Goal: Task Accomplishment & Management: Manage account settings

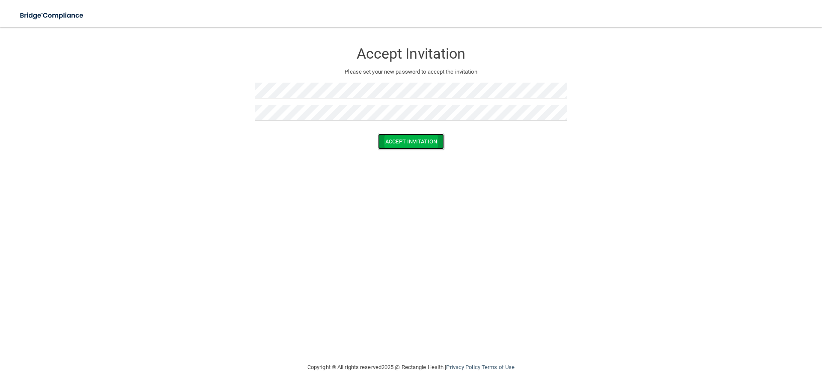
click at [413, 143] on button "Accept Invitation" at bounding box center [411, 142] width 66 height 16
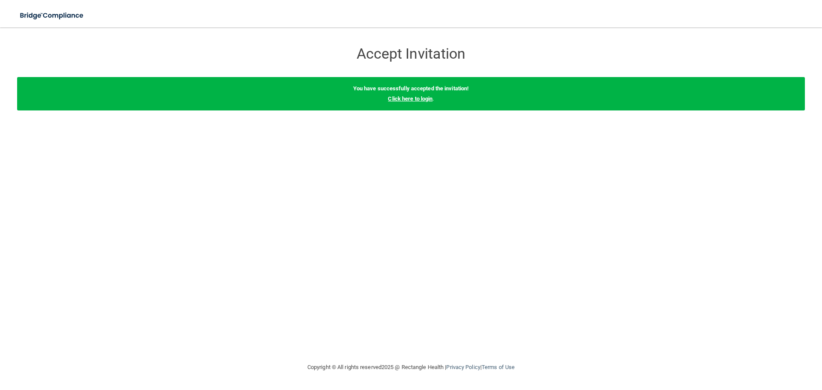
click at [406, 99] on link "Click here to login" at bounding box center [410, 98] width 45 height 6
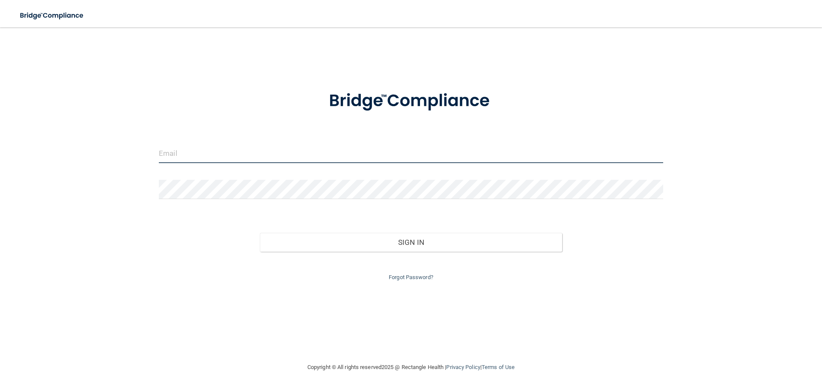
click at [310, 153] on input "email" at bounding box center [411, 153] width 504 height 19
type input "[PERSON_NAME][EMAIL_ADDRESS][DOMAIN_NAME]"
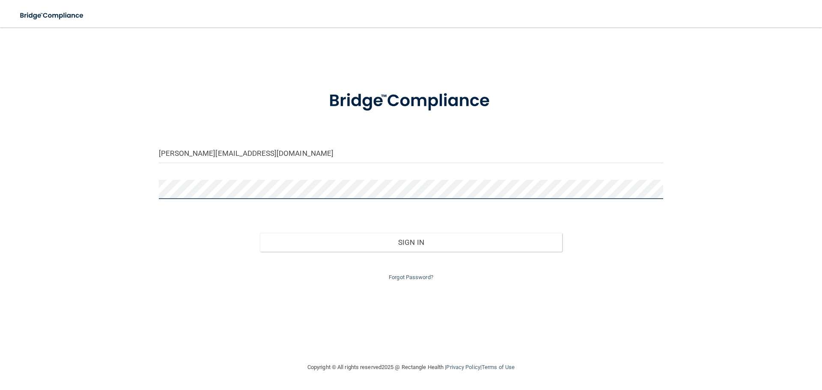
click at [260, 233] on button "Sign In" at bounding box center [411, 242] width 303 height 19
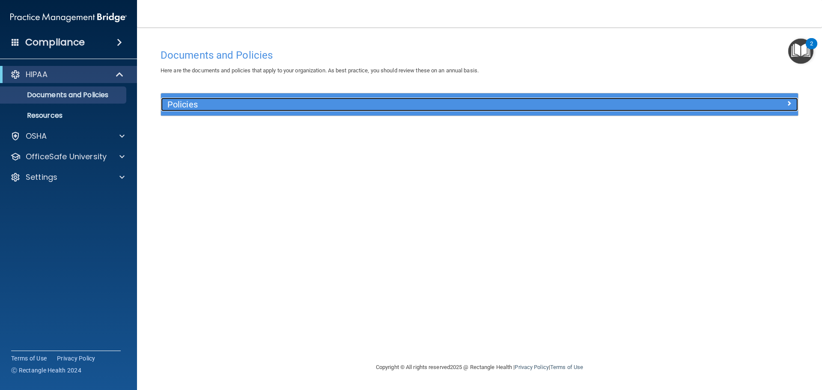
click at [211, 102] on h5 "Policies" at bounding box center [399, 104] width 465 height 9
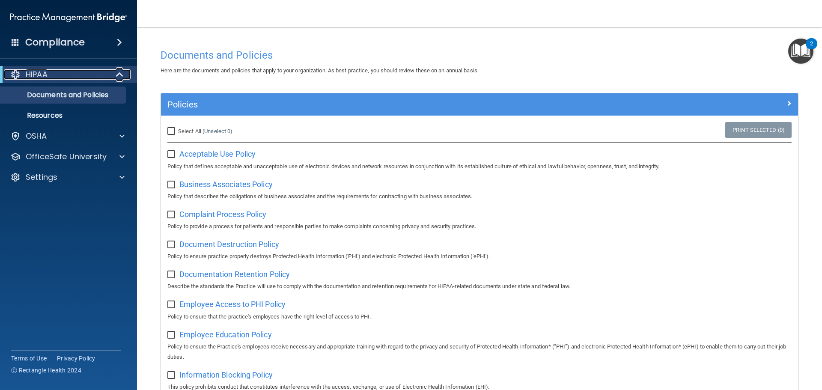
click at [101, 72] on div "HIPAA" at bounding box center [57, 74] width 106 height 10
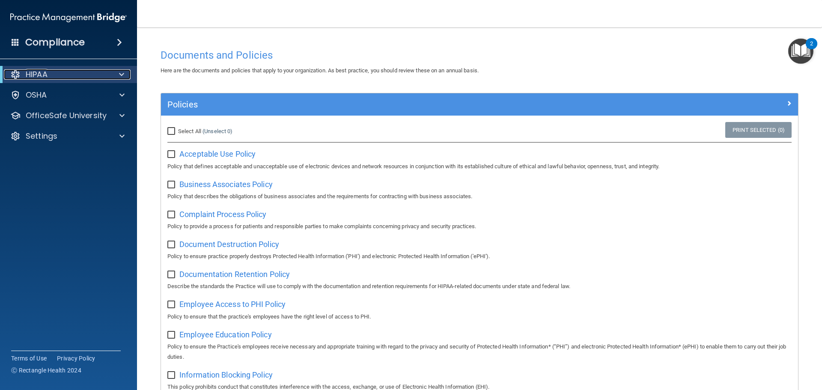
click at [101, 72] on div "HIPAA" at bounding box center [57, 74] width 106 height 10
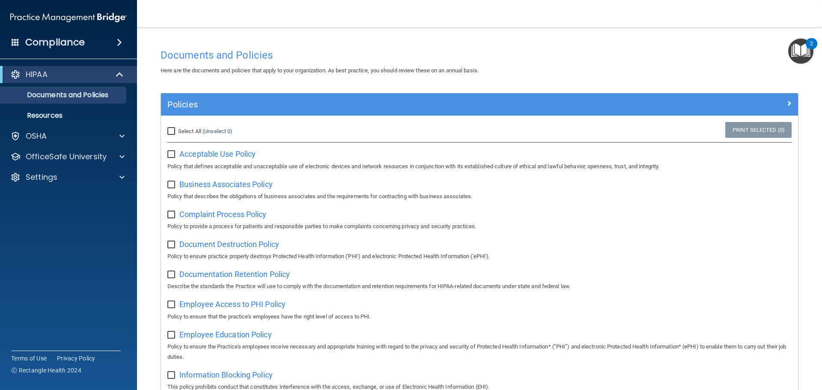
click at [171, 129] on input "Select All (Unselect 0) Unselect All" at bounding box center [172, 131] width 10 height 7
checkbox input "true"
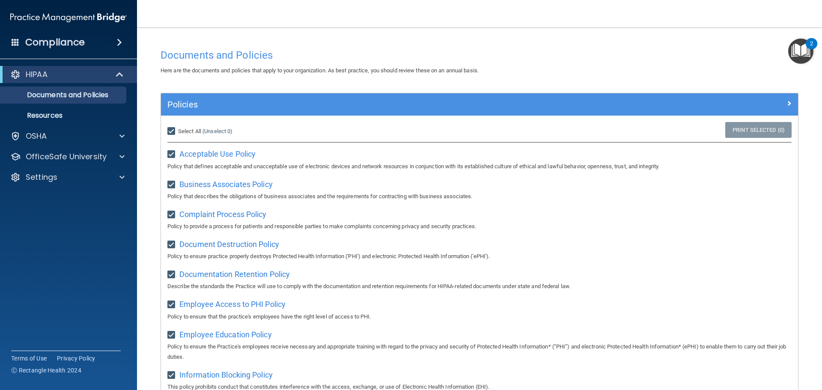
checkbox input "true"
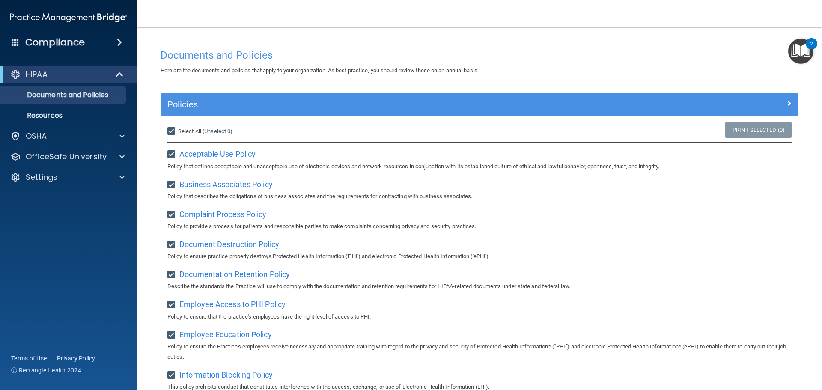
checkbox input "true"
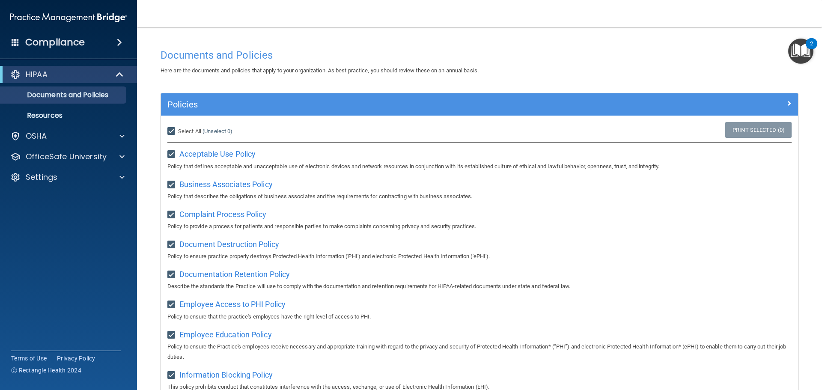
checkbox input "true"
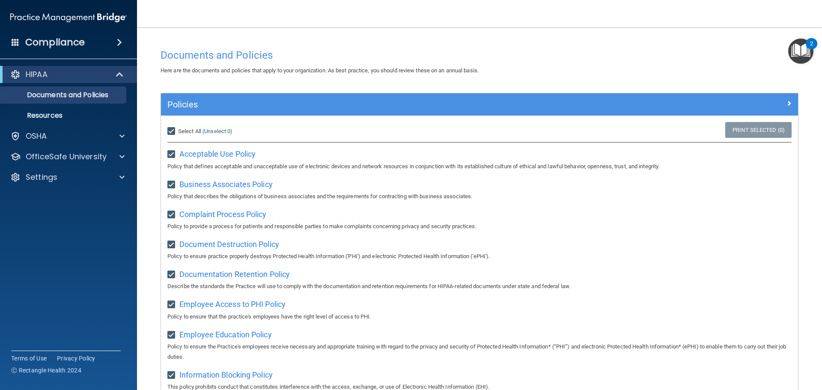
checkbox input "true"
click at [171, 129] on input "Select All (Unselect 21) Unselect All" at bounding box center [172, 131] width 10 height 7
checkbox input "false"
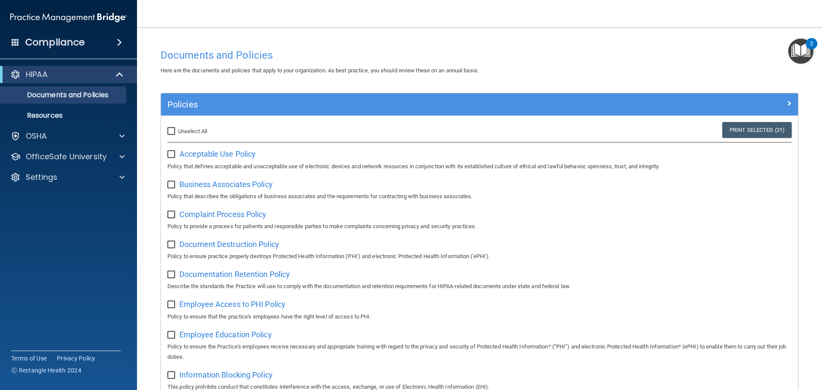
checkbox input "false"
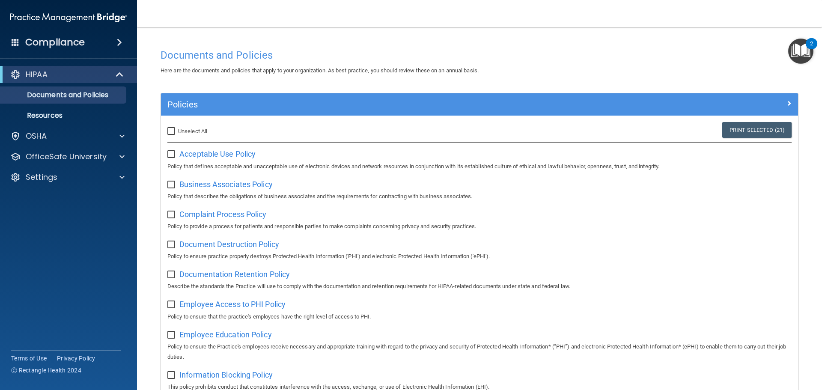
checkbox input "false"
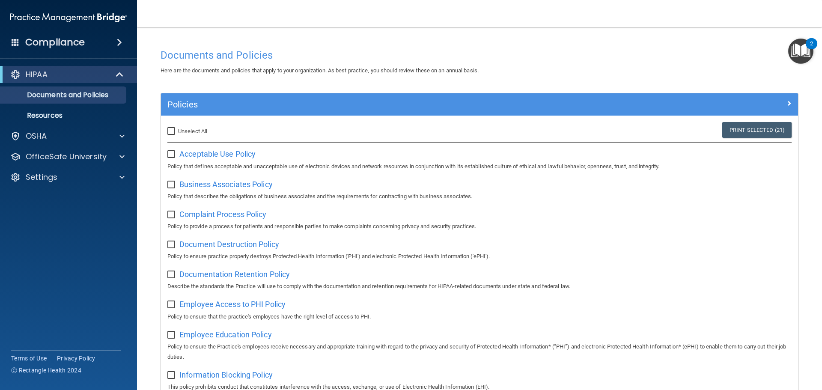
checkbox input "false"
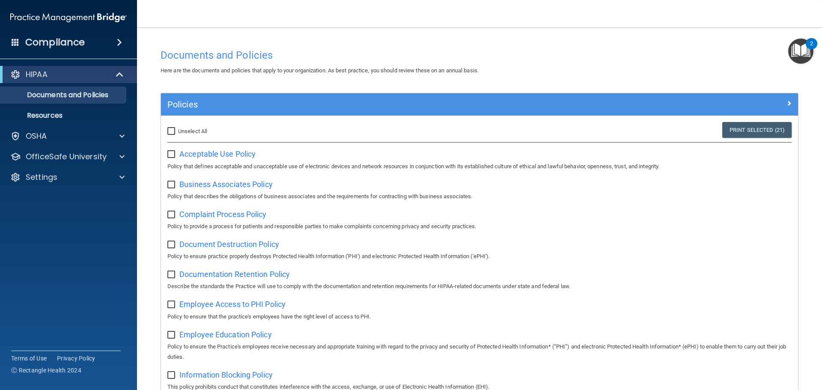
checkbox input "false"
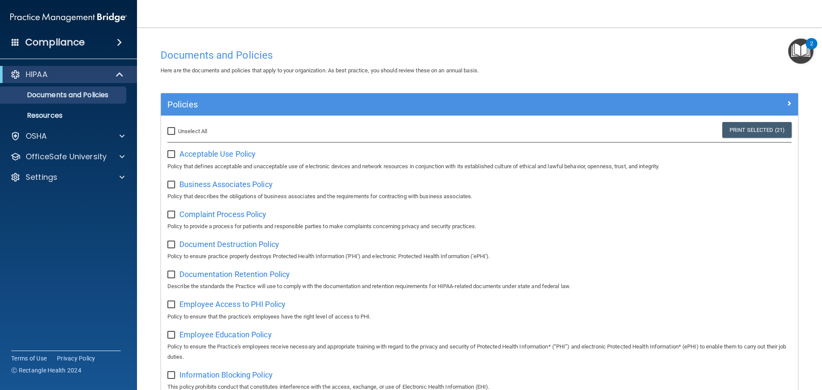
checkbox input "false"
click at [227, 150] on span "Acceptable Use Policy" at bounding box center [217, 153] width 76 height 9
click at [799, 51] on img "Open Resource Center, 2 new notifications" at bounding box center [800, 51] width 25 height 25
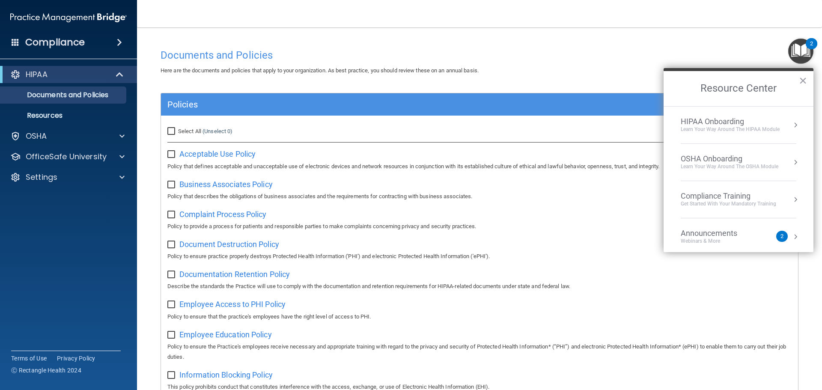
click at [799, 51] on img "Open Resource Center, 2 new notifications" at bounding box center [800, 51] width 25 height 25
